Goal: Information Seeking & Learning: Learn about a topic

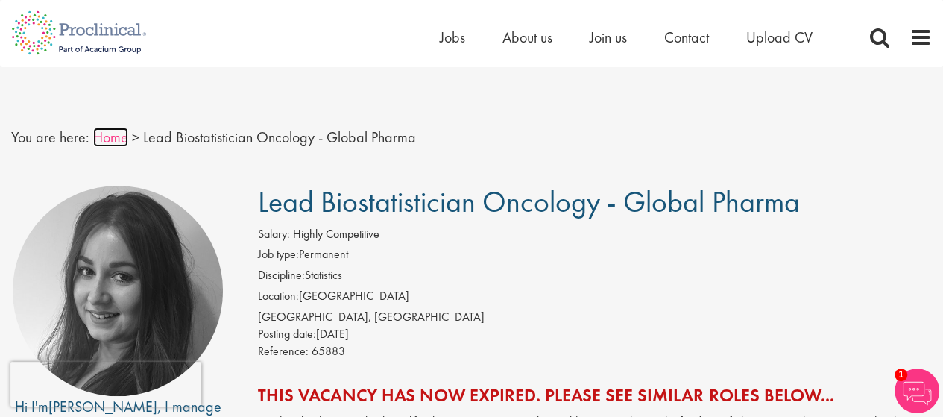
click at [107, 138] on link "Home" at bounding box center [110, 137] width 35 height 19
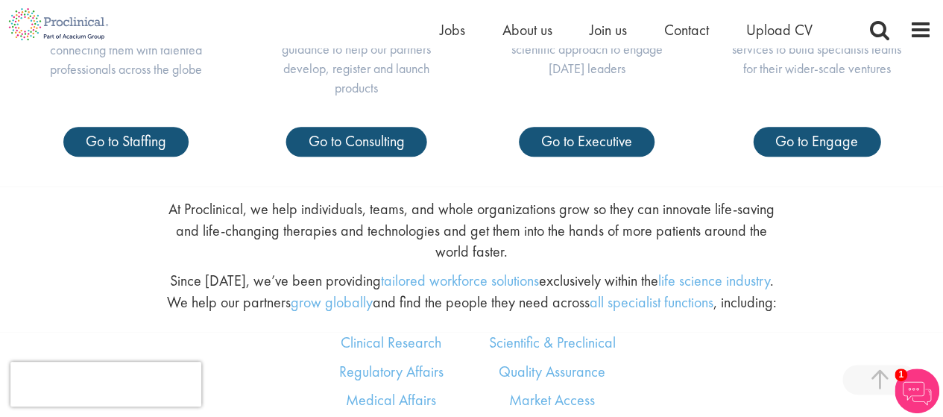
scroll to position [656, 0]
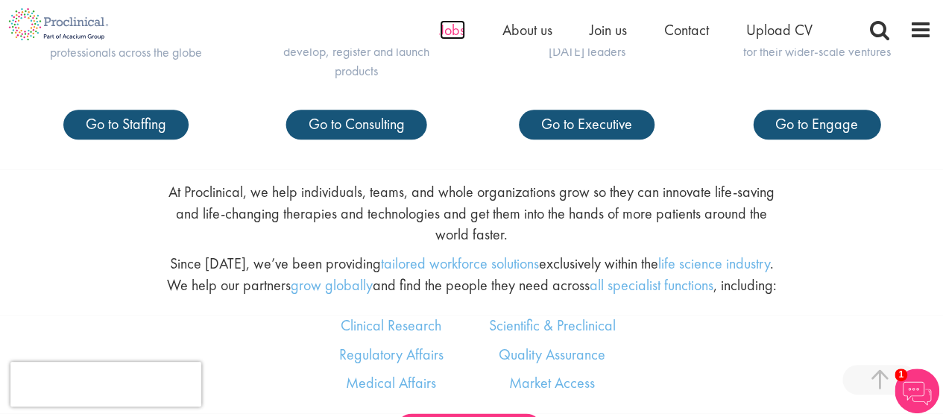
click at [453, 31] on span "Jobs" at bounding box center [452, 29] width 25 height 19
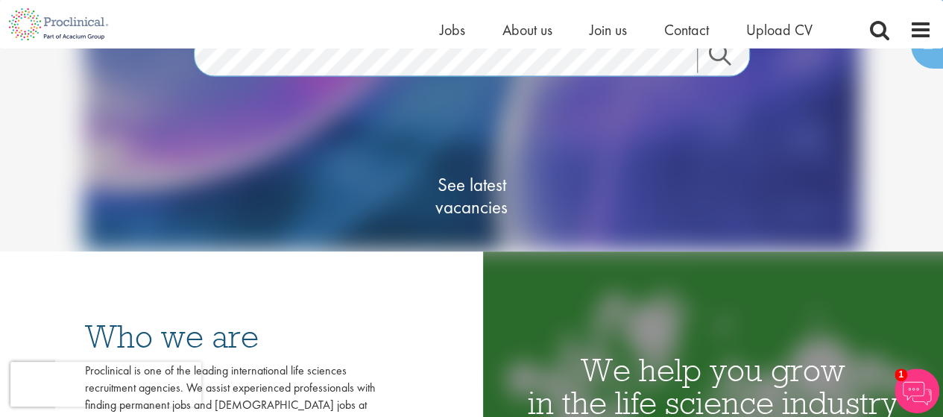
scroll to position [67, 0]
